Goal: Find specific page/section

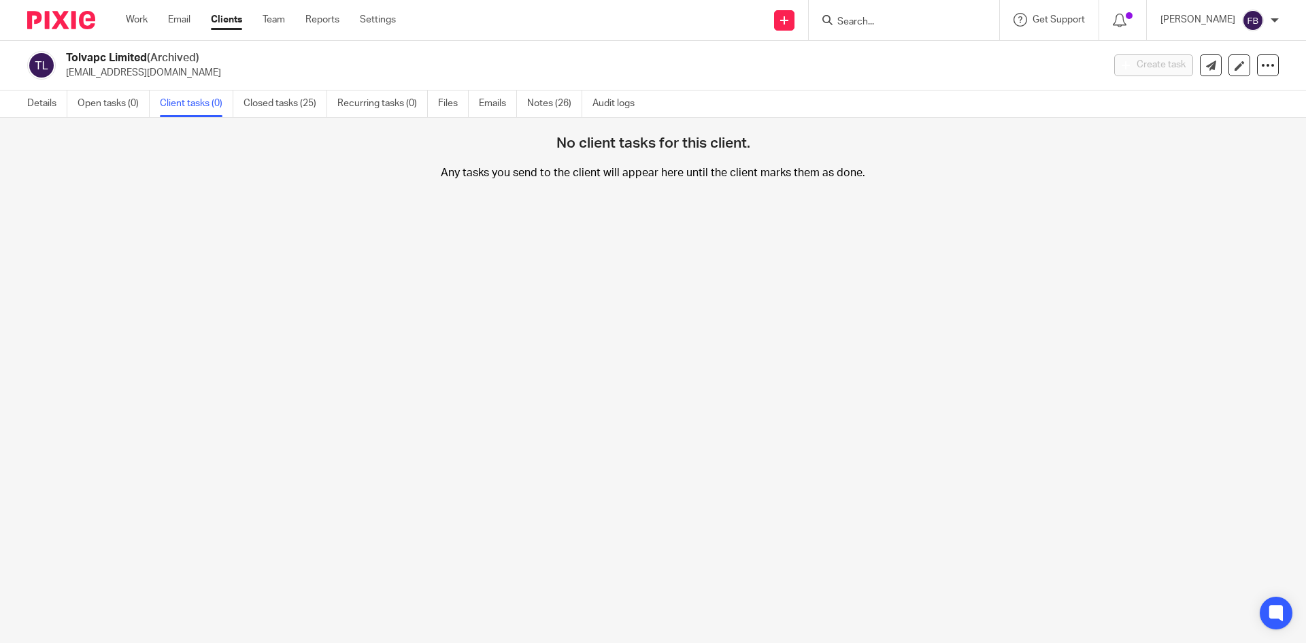
click at [937, 17] on input "Search" at bounding box center [897, 22] width 122 height 12
type input "odeete"
click button "submit" at bounding box center [0, 0] width 0 height 0
click at [897, 59] on link at bounding box center [948, 58] width 230 height 31
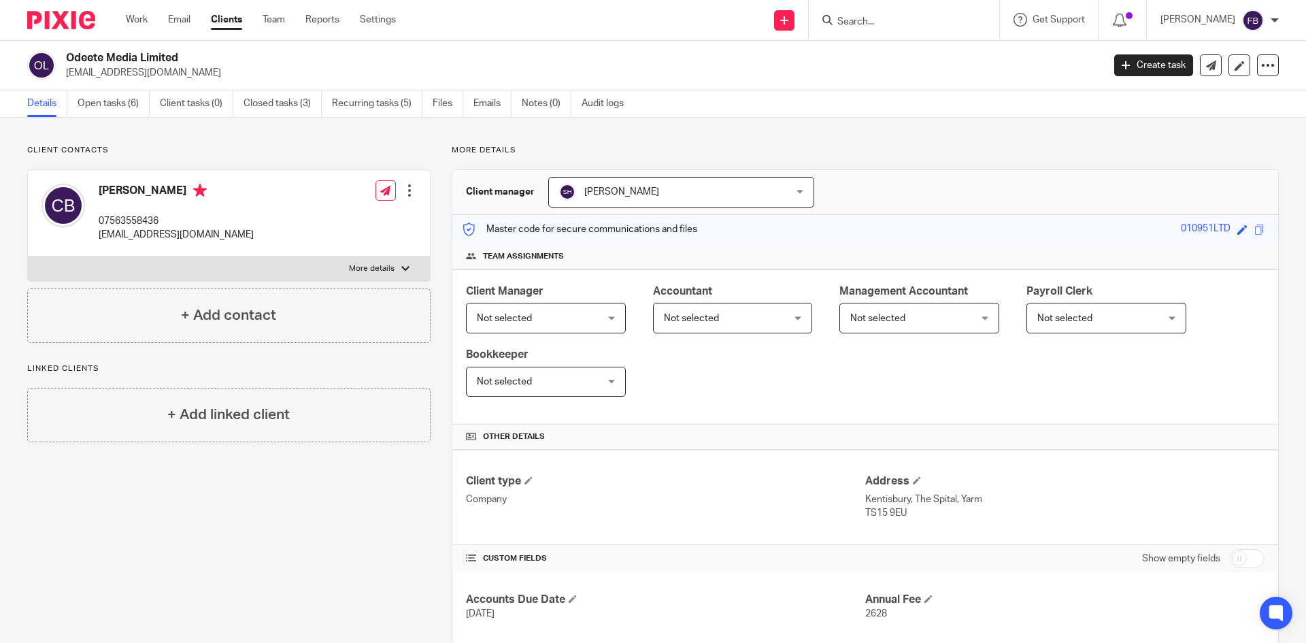
click at [903, 22] on input "Search" at bounding box center [897, 22] width 122 height 12
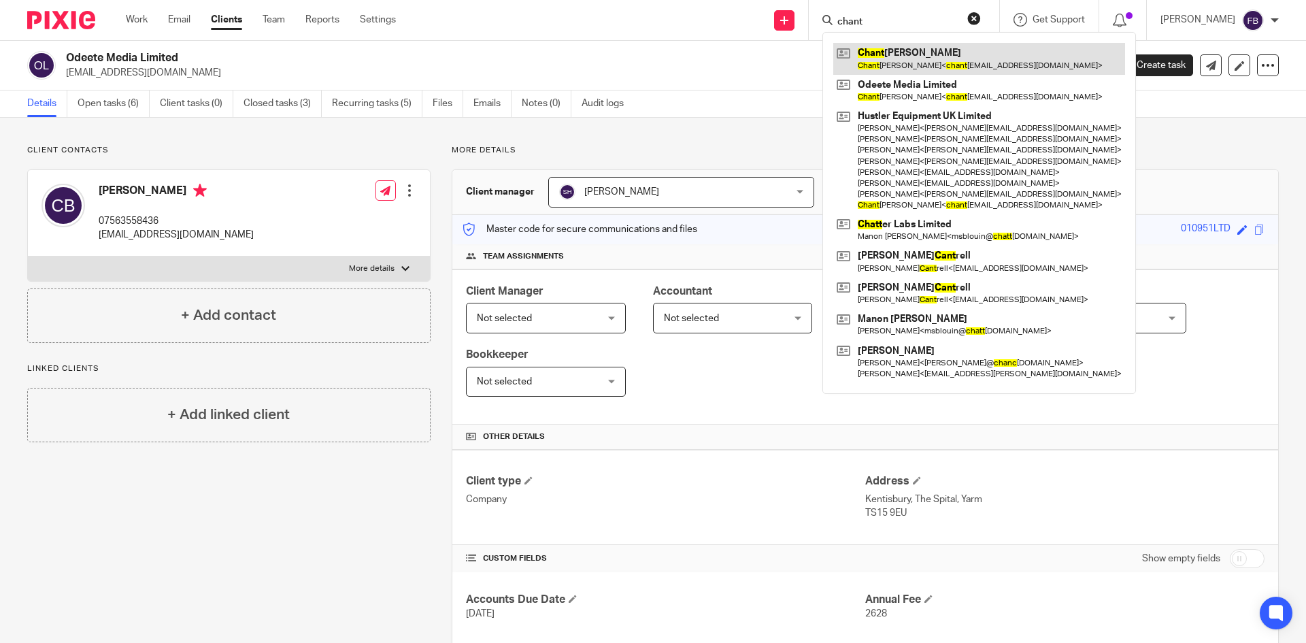
type input "chant"
click at [922, 58] on link at bounding box center [979, 58] width 292 height 31
